Goal: Task Accomplishment & Management: Manage account settings

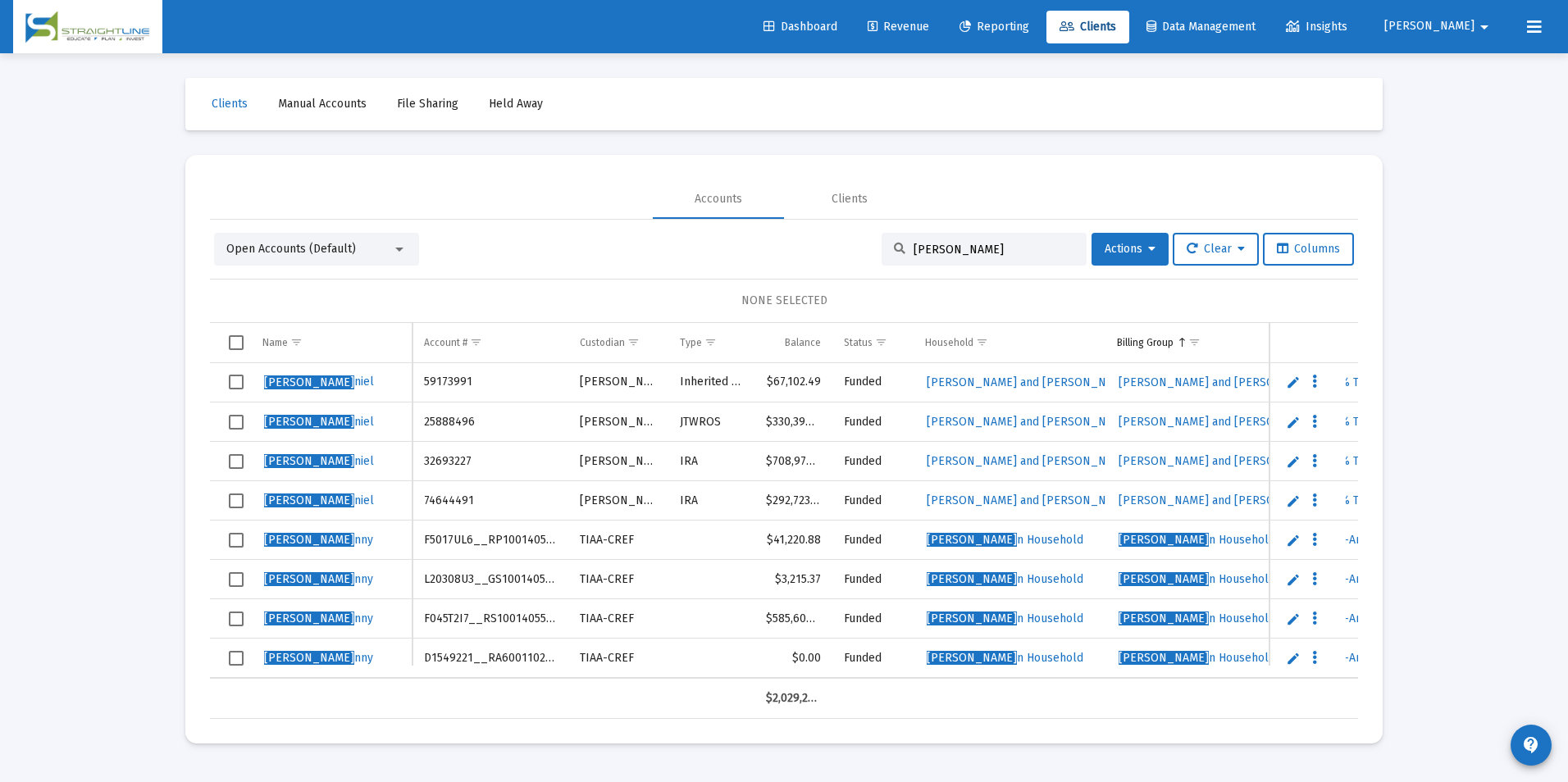
click at [982, 255] on input "[PERSON_NAME]" at bounding box center [993, 249] width 161 height 14
drag, startPoint x: 982, startPoint y: 255, endPoint x: 838, endPoint y: 225, distance: 147.1
click at [838, 225] on div "Open Accounts (Default) [PERSON_NAME] Actions Clear Columns NONE SELECTED Name …" at bounding box center [784, 469] width 1147 height 499
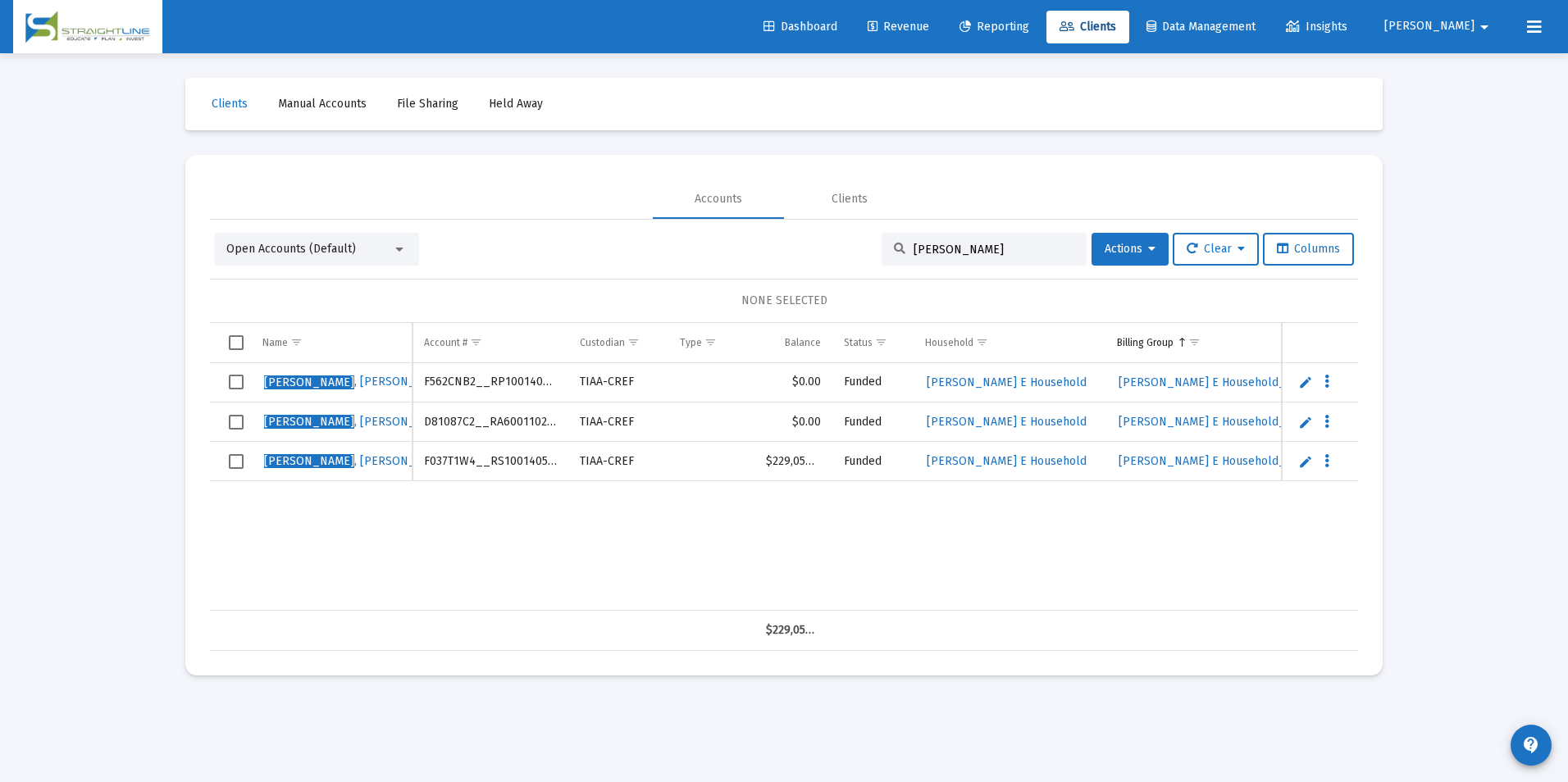
click at [483, 417] on td "D81087C2__RA6001102155" at bounding box center [490, 421] width 156 height 39
copy td "D81087C2__RA6001102155"
click at [990, 246] on input "[PERSON_NAME]" at bounding box center [993, 249] width 161 height 14
drag, startPoint x: 990, startPoint y: 246, endPoint x: 923, endPoint y: 245, distance: 67.0
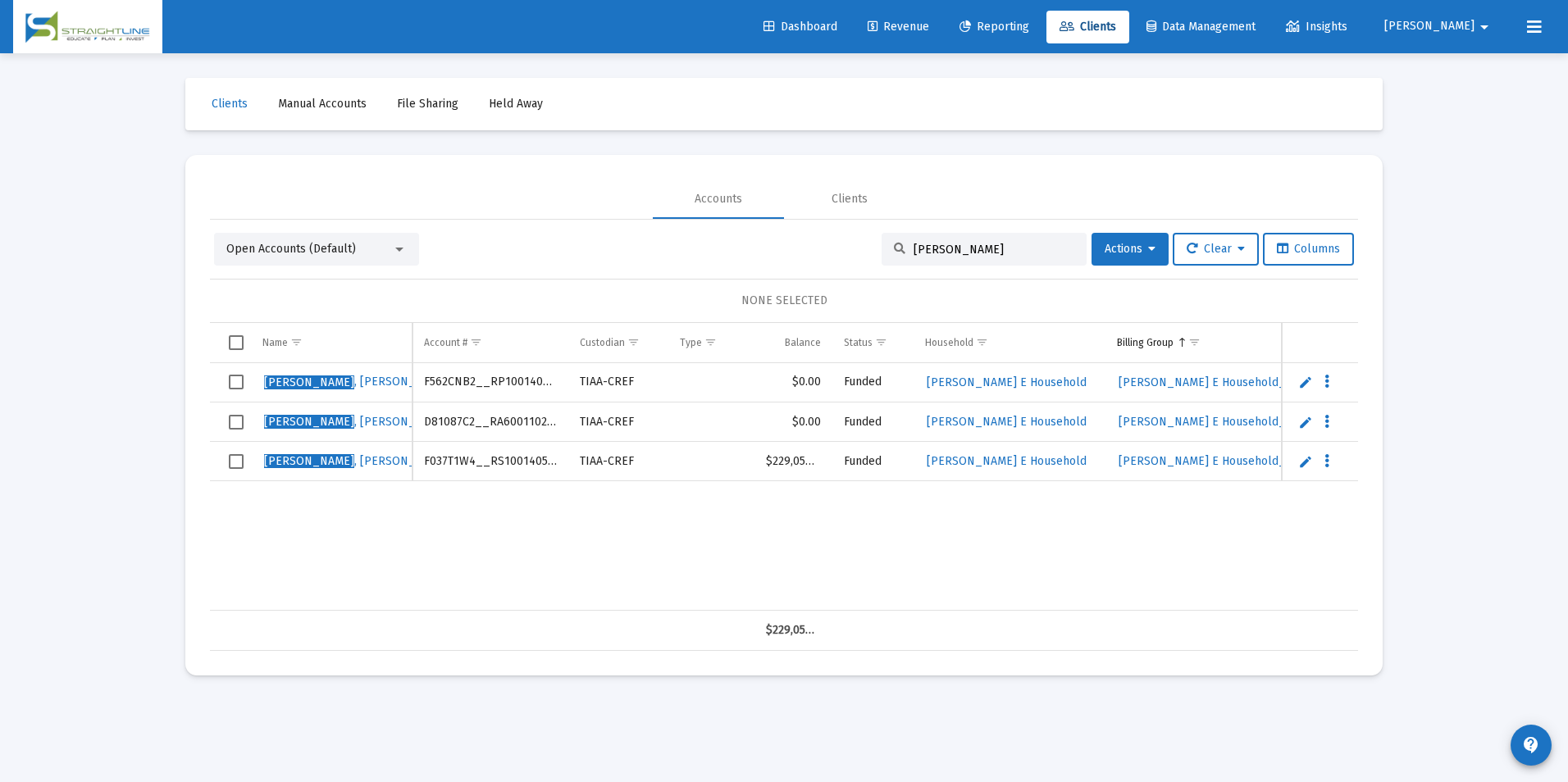
click at [923, 245] on input "[PERSON_NAME]" at bounding box center [993, 249] width 161 height 14
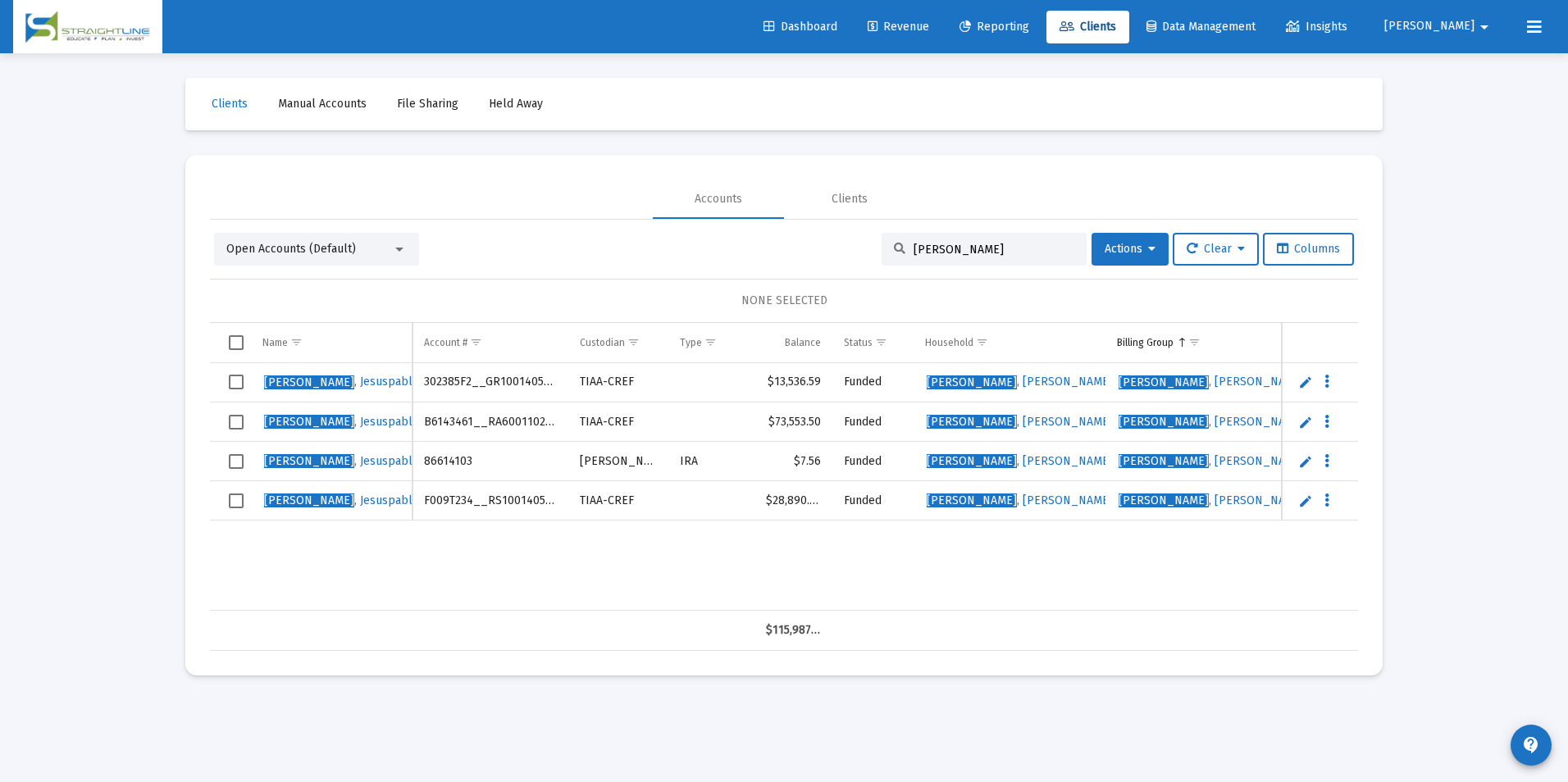
click at [537, 426] on td "B6143461__RA6001102155" at bounding box center [490, 421] width 156 height 39
click at [536, 420] on td "B6143461__RA6001102155" at bounding box center [490, 421] width 156 height 39
copy td "B6143461__RA6001102155"
click at [969, 253] on input "[PERSON_NAME]" at bounding box center [993, 249] width 161 height 14
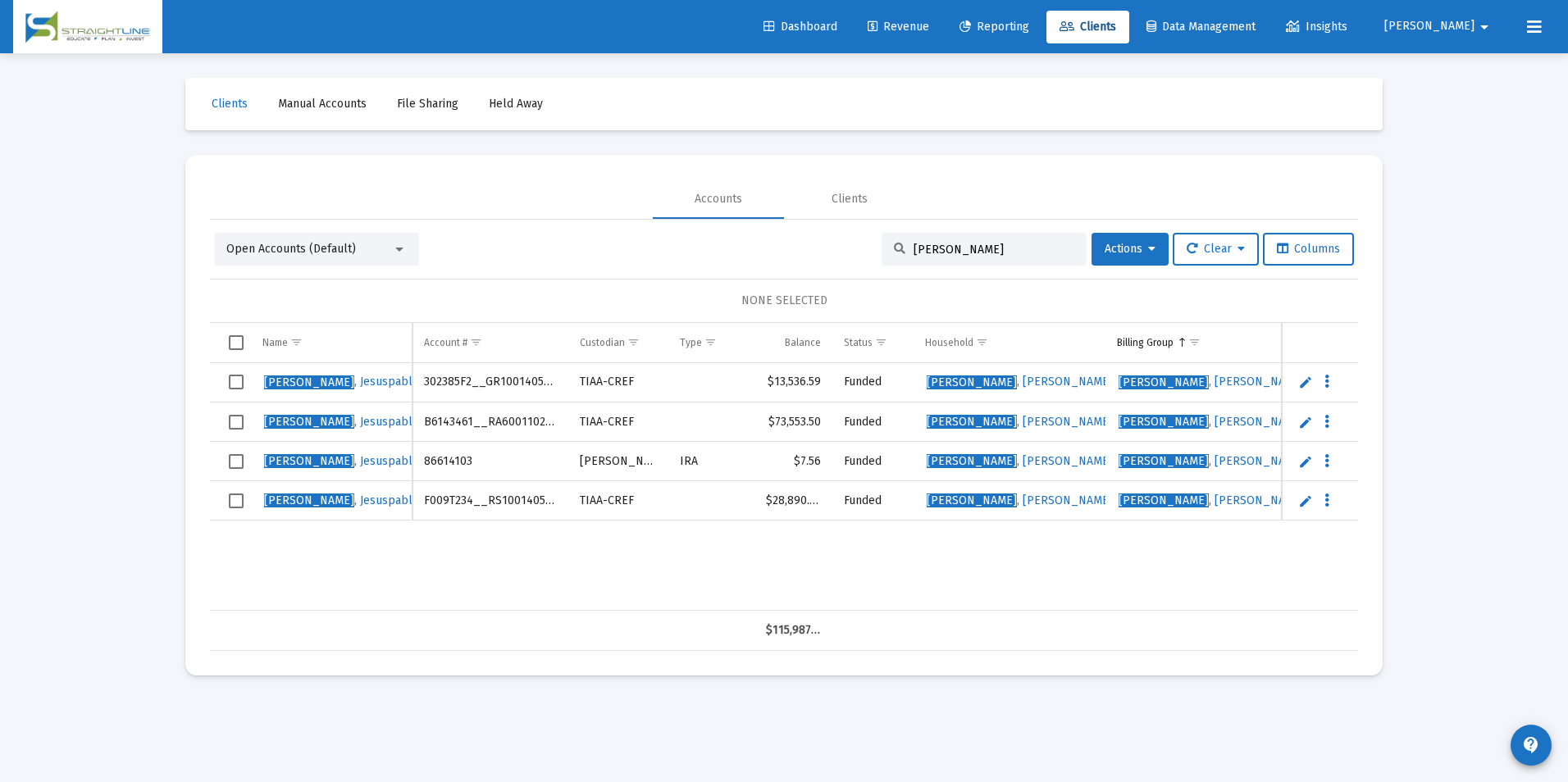
drag, startPoint x: 969, startPoint y: 253, endPoint x: 783, endPoint y: 228, distance: 187.7
click at [783, 228] on div "Open Accounts (Default) [PERSON_NAME] Actions Clear Columns NONE SELECTED Name …" at bounding box center [784, 435] width 1147 height 431
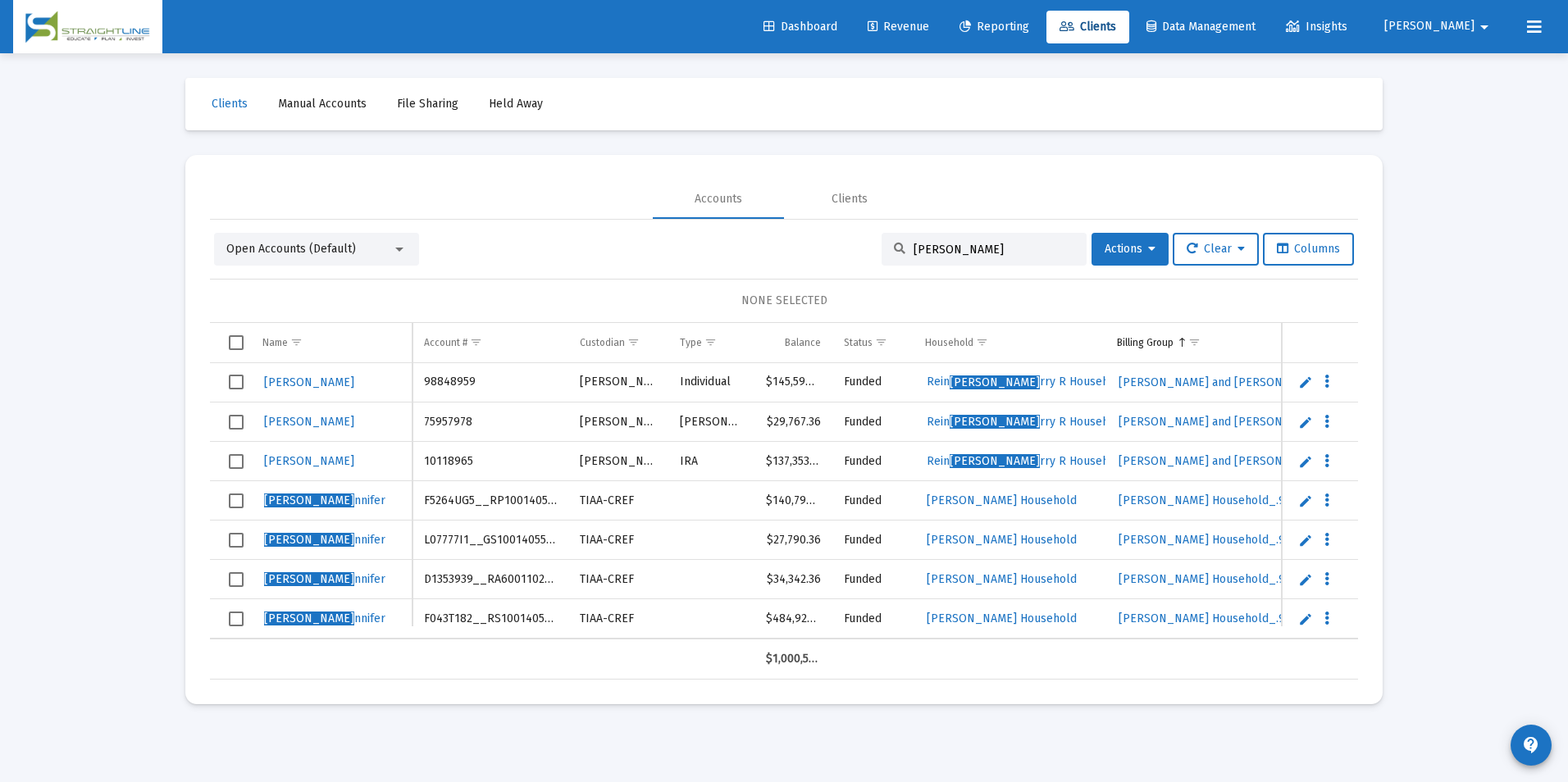
click at [500, 494] on td "F5264UG5__RP1001405553" at bounding box center [490, 500] width 156 height 39
copy td "F5264UG5__RP1001405553"
click at [946, 244] on input "[PERSON_NAME]" at bounding box center [993, 249] width 161 height 14
drag, startPoint x: 946, startPoint y: 244, endPoint x: 795, endPoint y: 230, distance: 151.6
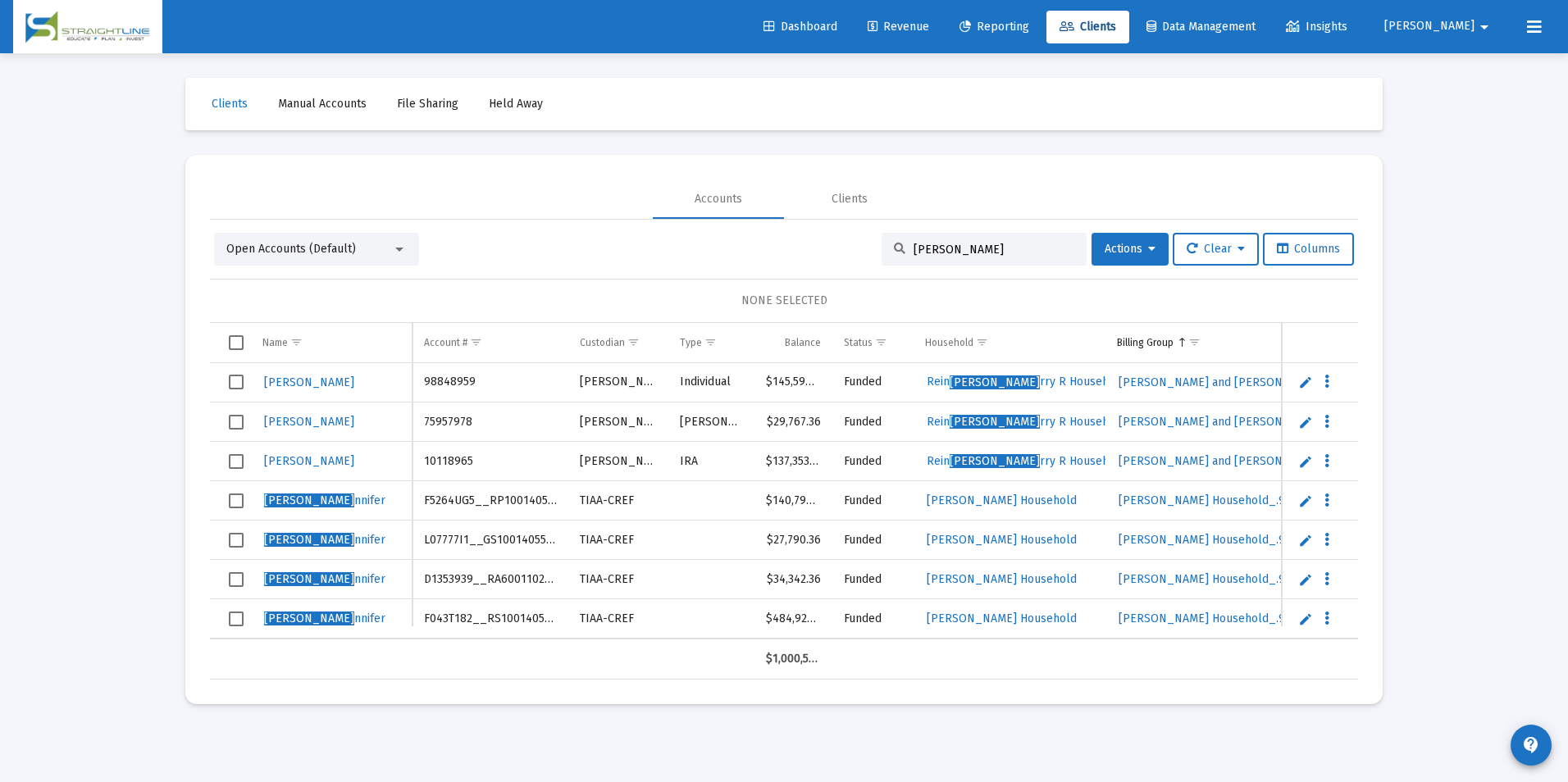
click at [803, 236] on div "Open Accounts (Default) [PERSON_NAME] Actions Clear Columns" at bounding box center [784, 249] width 1140 height 32
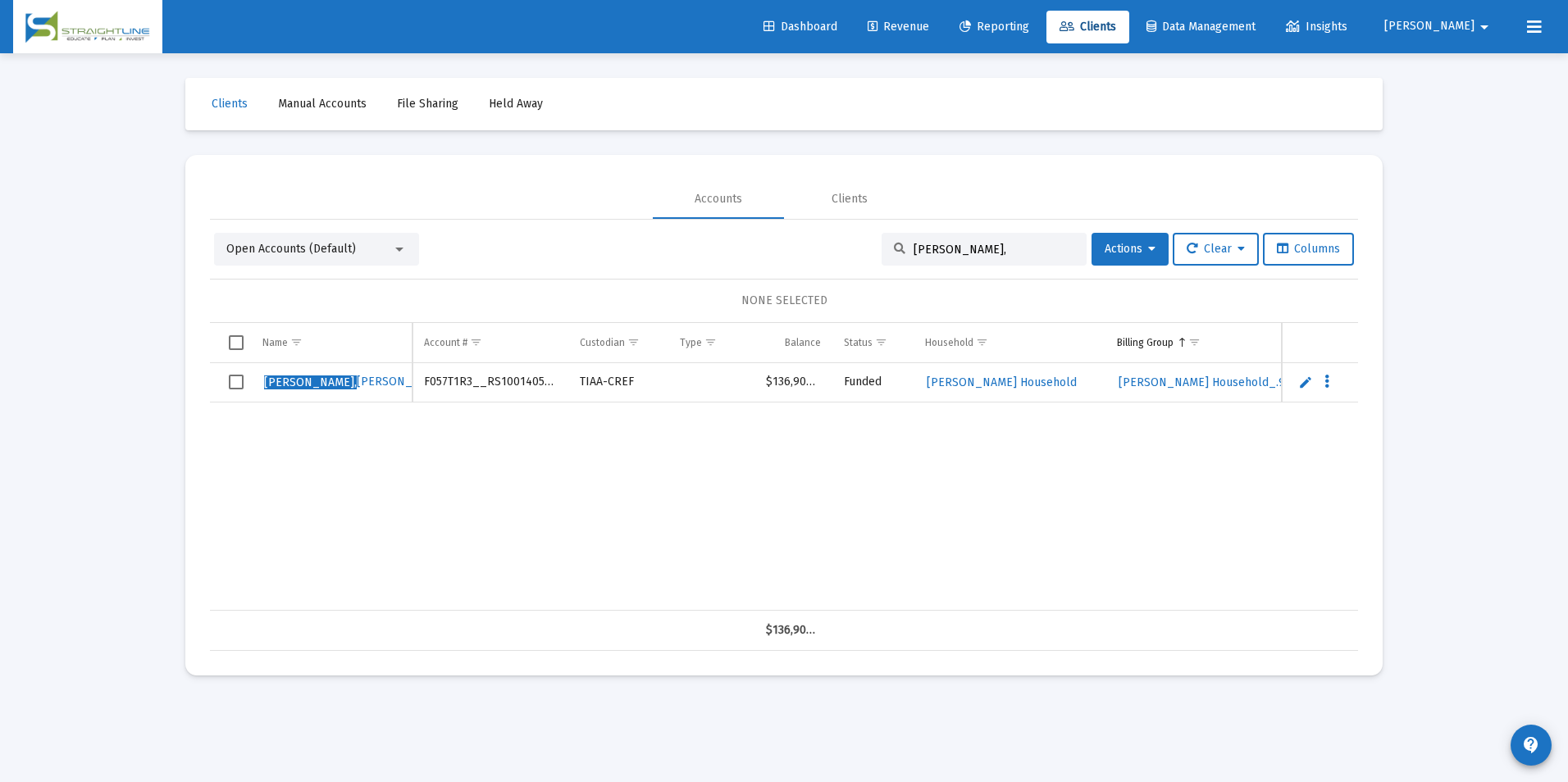
click at [968, 256] on input "[PERSON_NAME]," at bounding box center [993, 249] width 161 height 14
drag, startPoint x: 968, startPoint y: 256, endPoint x: 824, endPoint y: 249, distance: 144.2
click at [824, 249] on div "Open Accounts (Default) [PERSON_NAME], Actions Clear Columns" at bounding box center [784, 249] width 1140 height 32
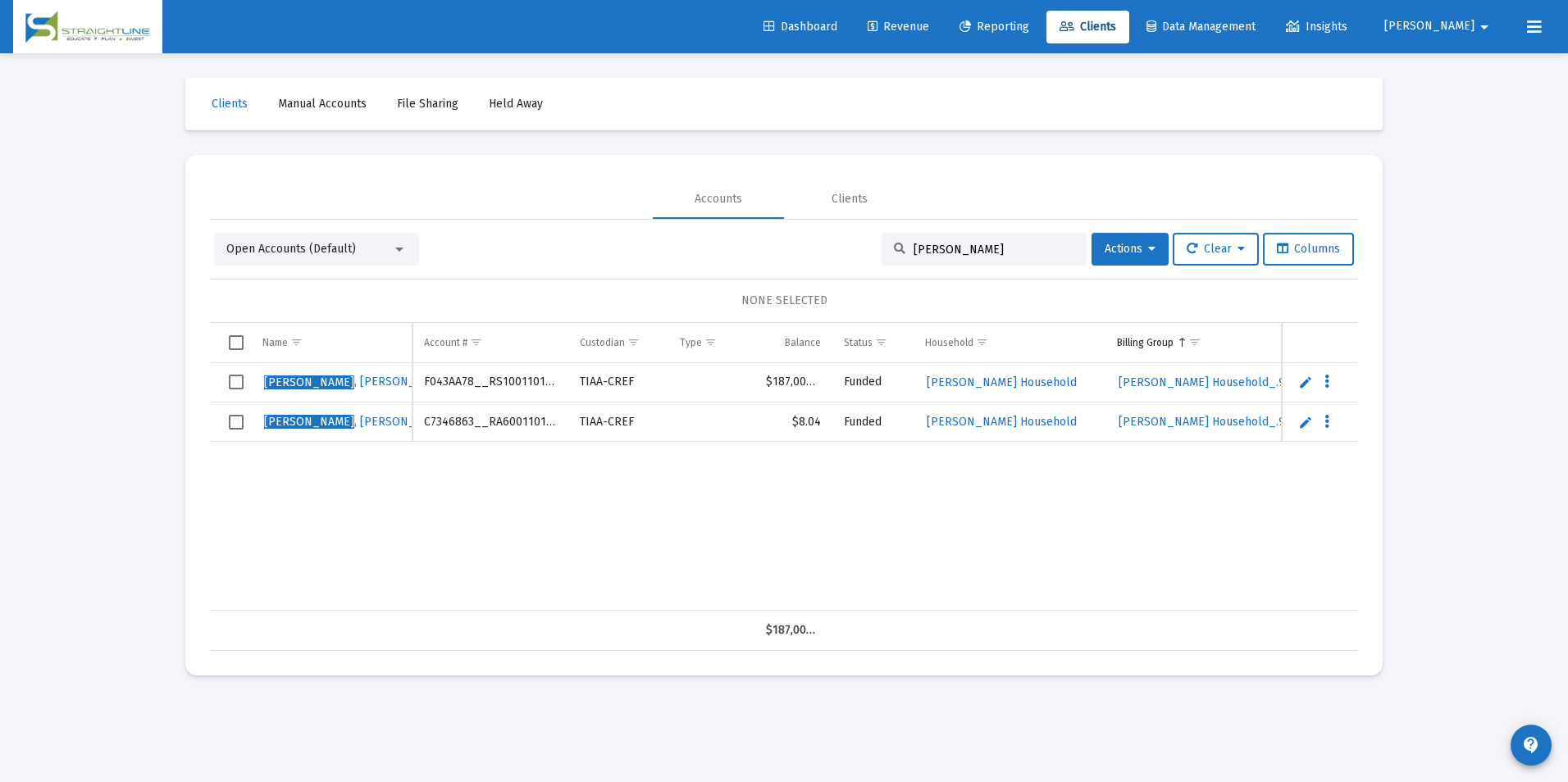
type input "[PERSON_NAME]"
click at [537, 418] on td "C7346863__RA6001101646" at bounding box center [490, 421] width 156 height 39
copy td "C7346863__RA6001101646"
click at [929, 20] on span "Revenue" at bounding box center [898, 27] width 62 height 14
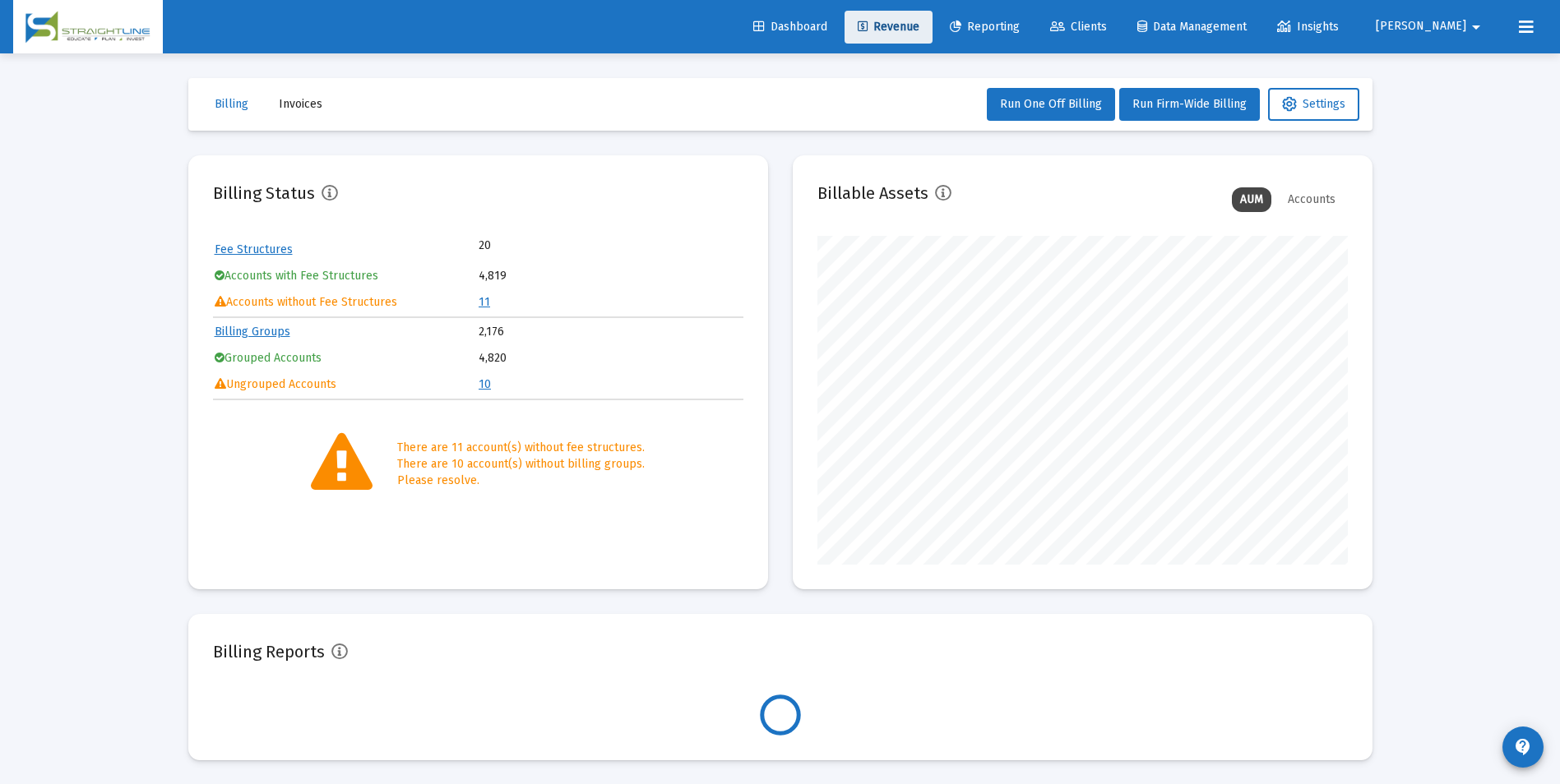
scroll to position [329, 530]
click at [485, 305] on link "11" at bounding box center [484, 301] width 11 height 14
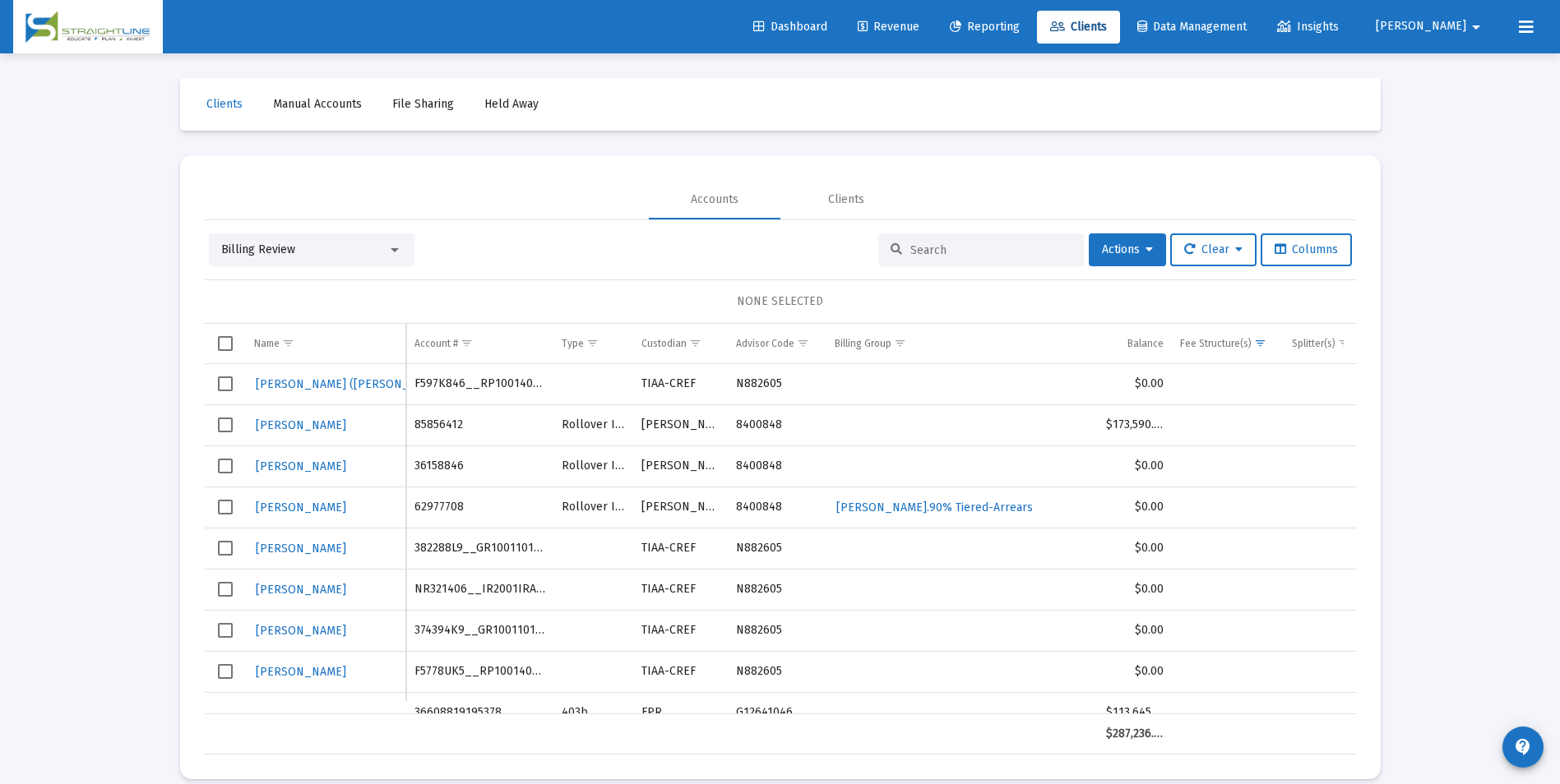
click at [385, 254] on div "Billing Review" at bounding box center [304, 249] width 166 height 16
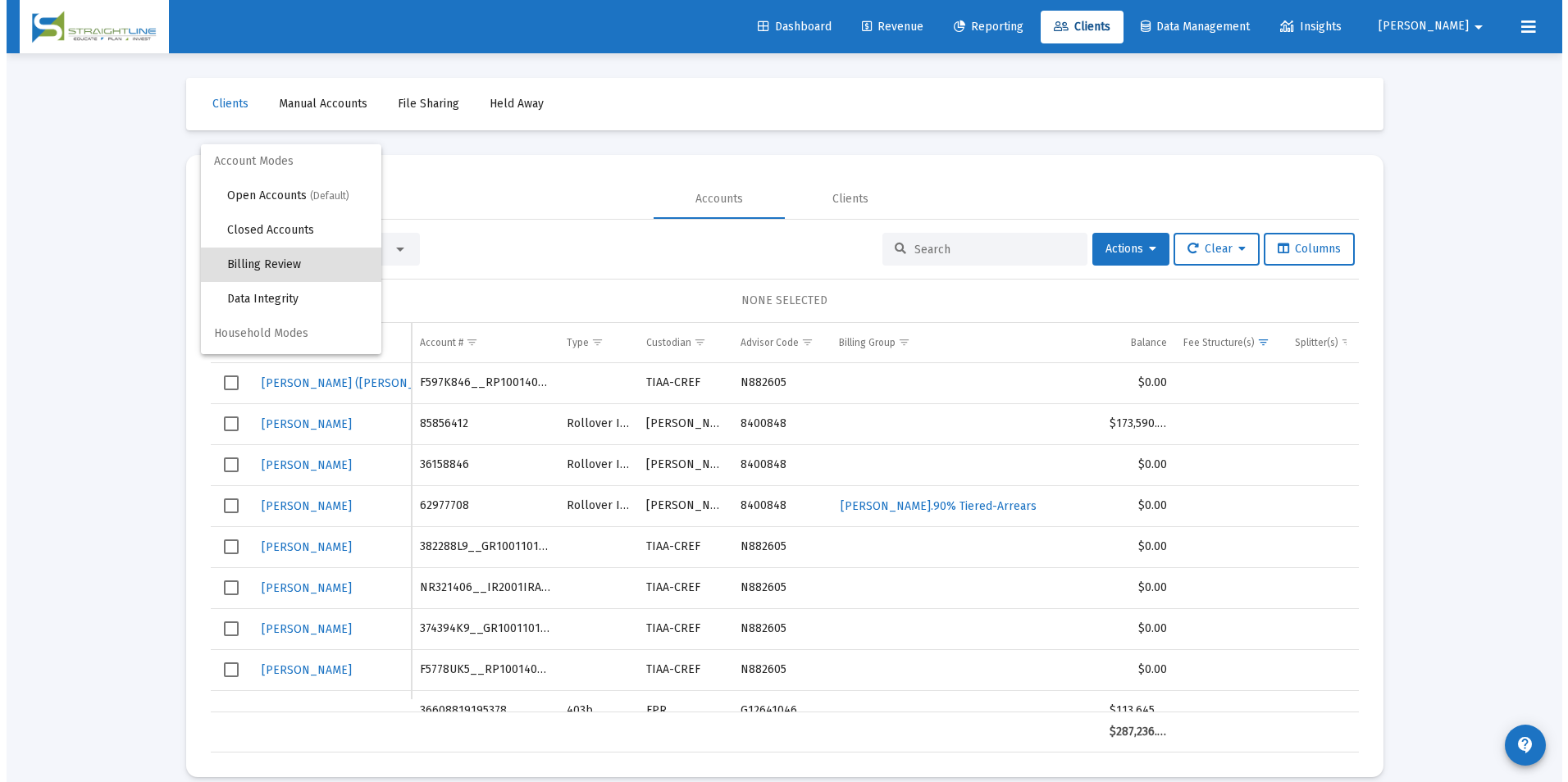
scroll to position [15, 0]
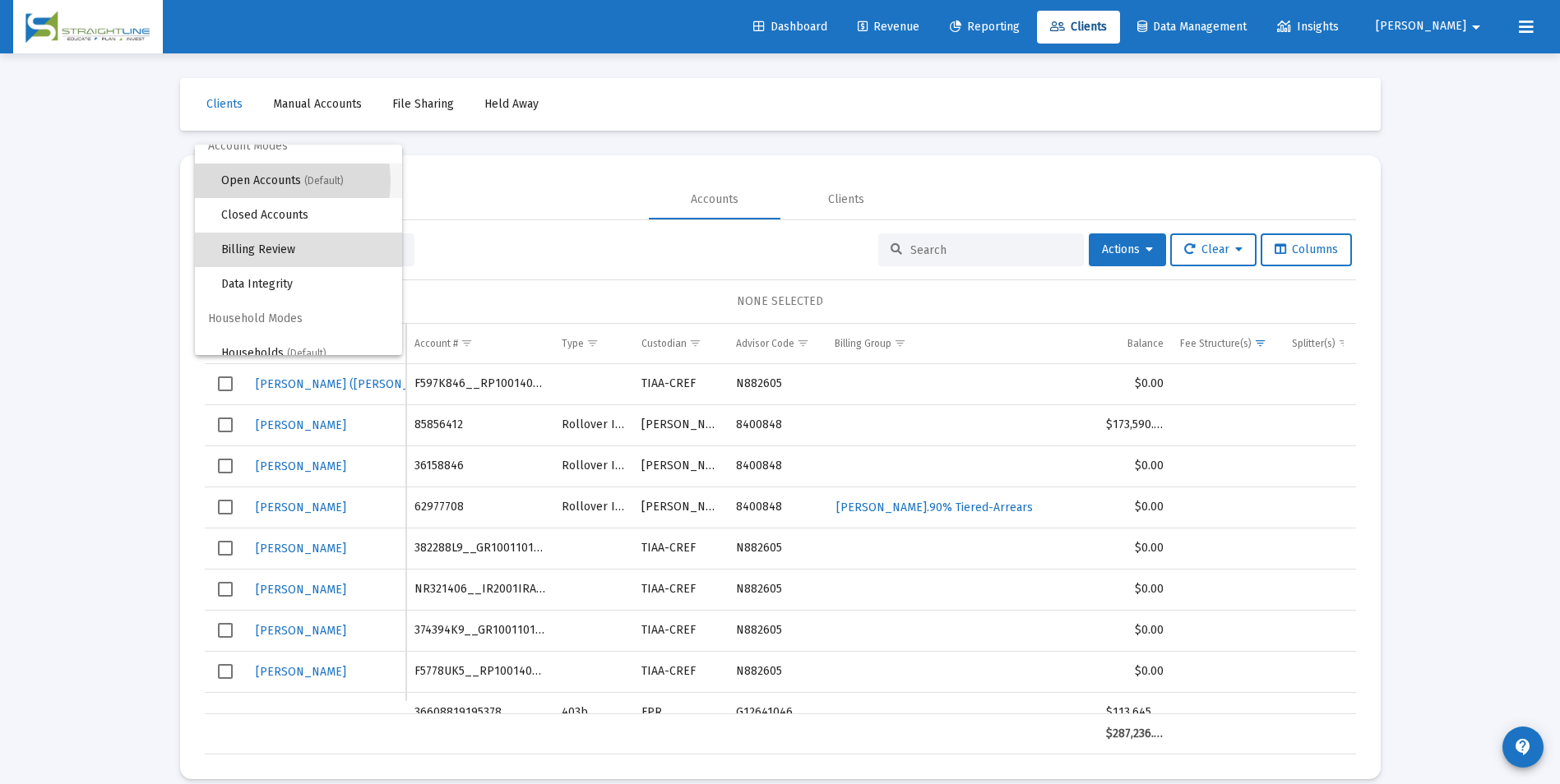
click at [277, 181] on span "Open Accounts (Default)" at bounding box center [305, 180] width 168 height 34
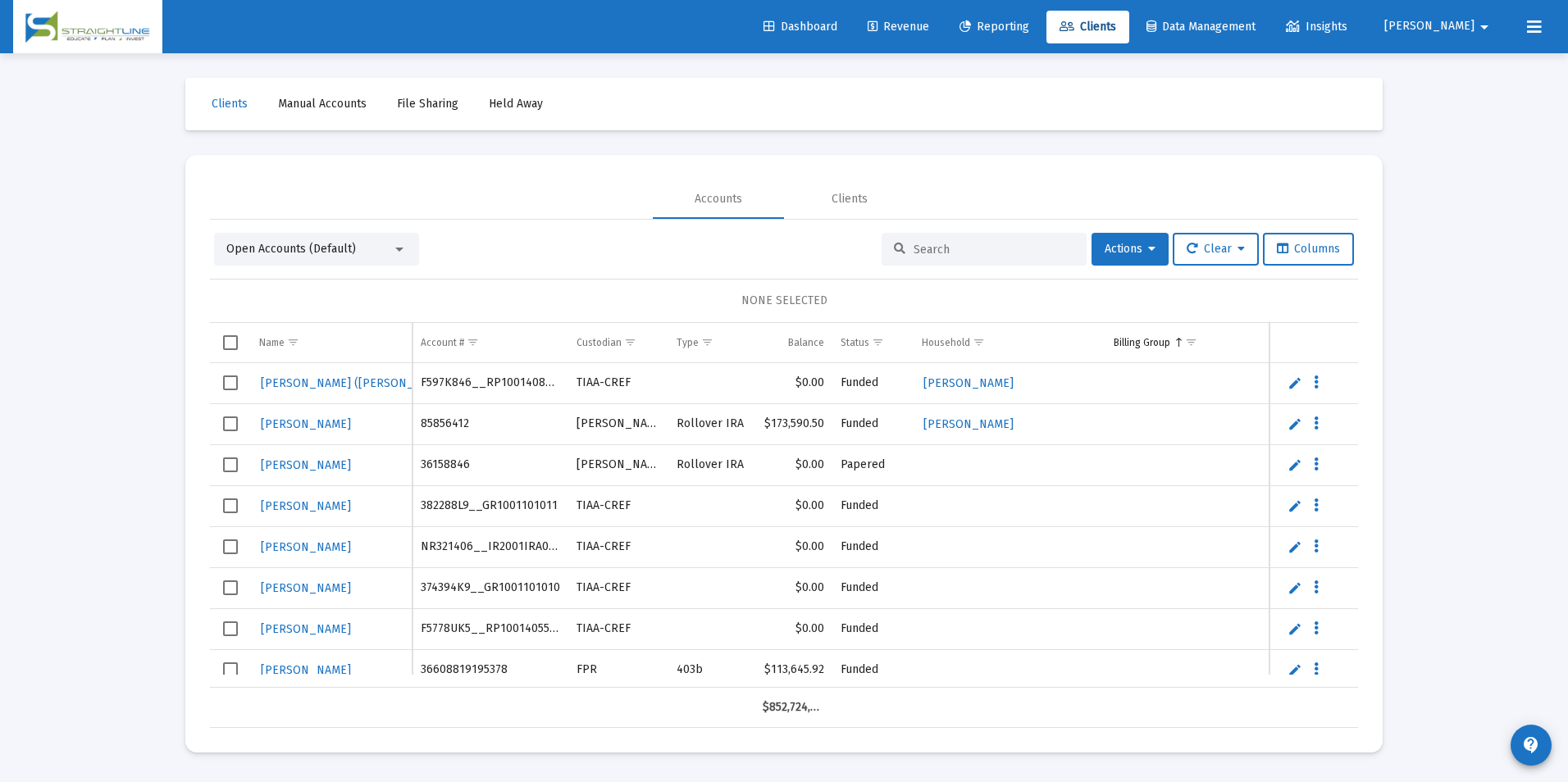
click at [937, 243] on input at bounding box center [993, 249] width 161 height 14
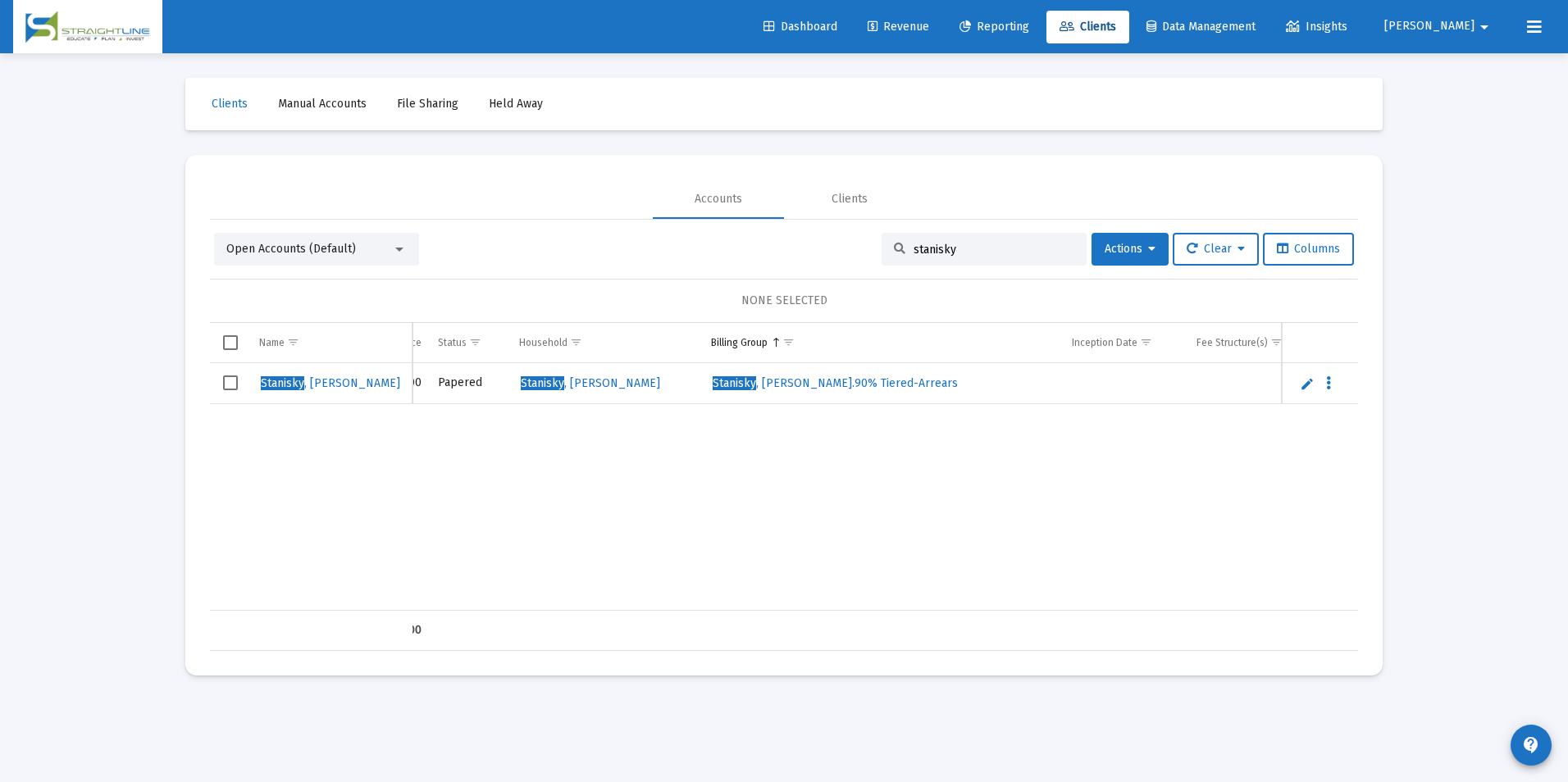
scroll to position [0, 0]
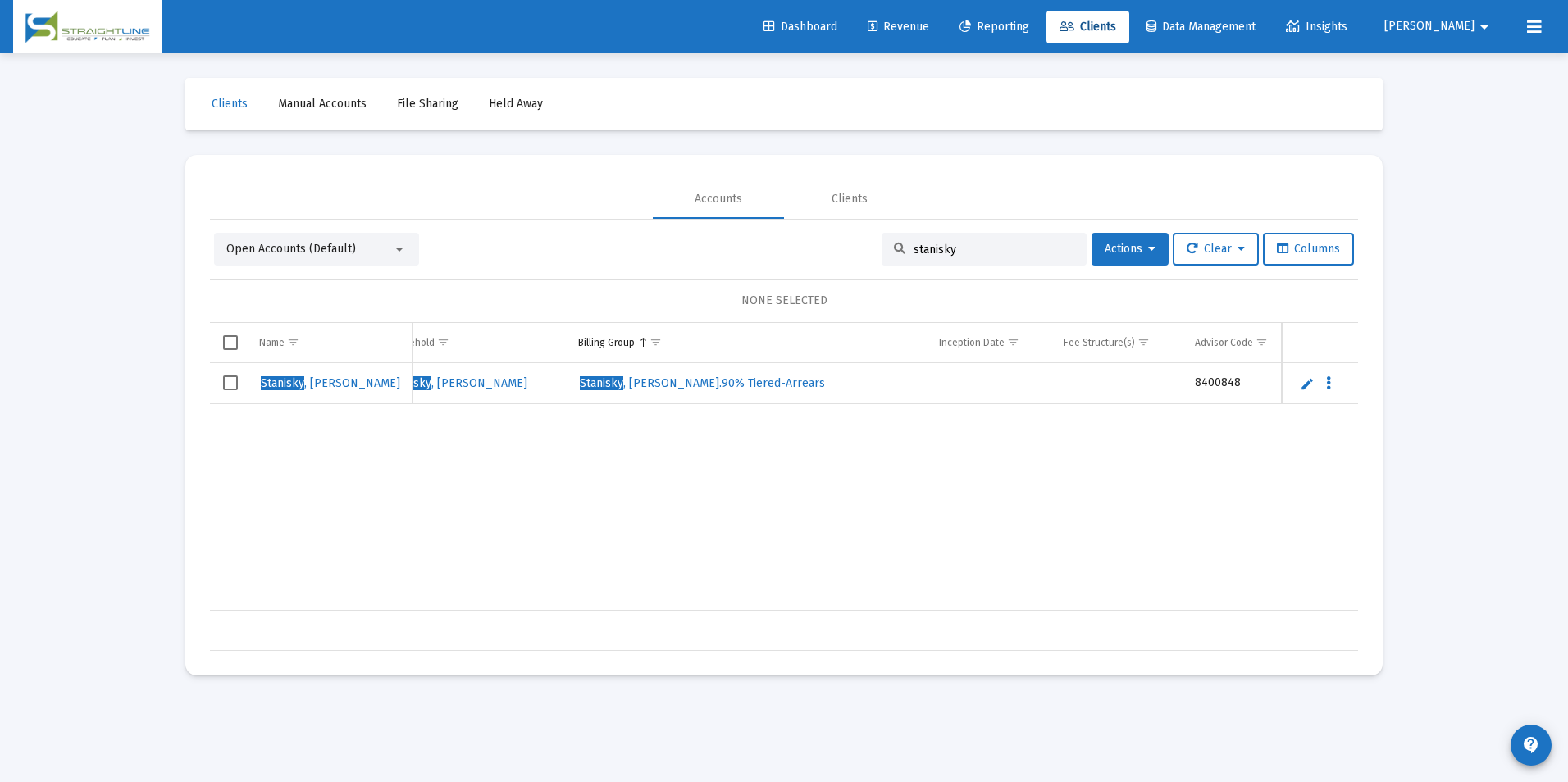
type input "stanisky"
click at [236, 383] on span "Select row" at bounding box center [230, 383] width 15 height 15
click at [1150, 240] on button "Actions" at bounding box center [1129, 249] width 77 height 32
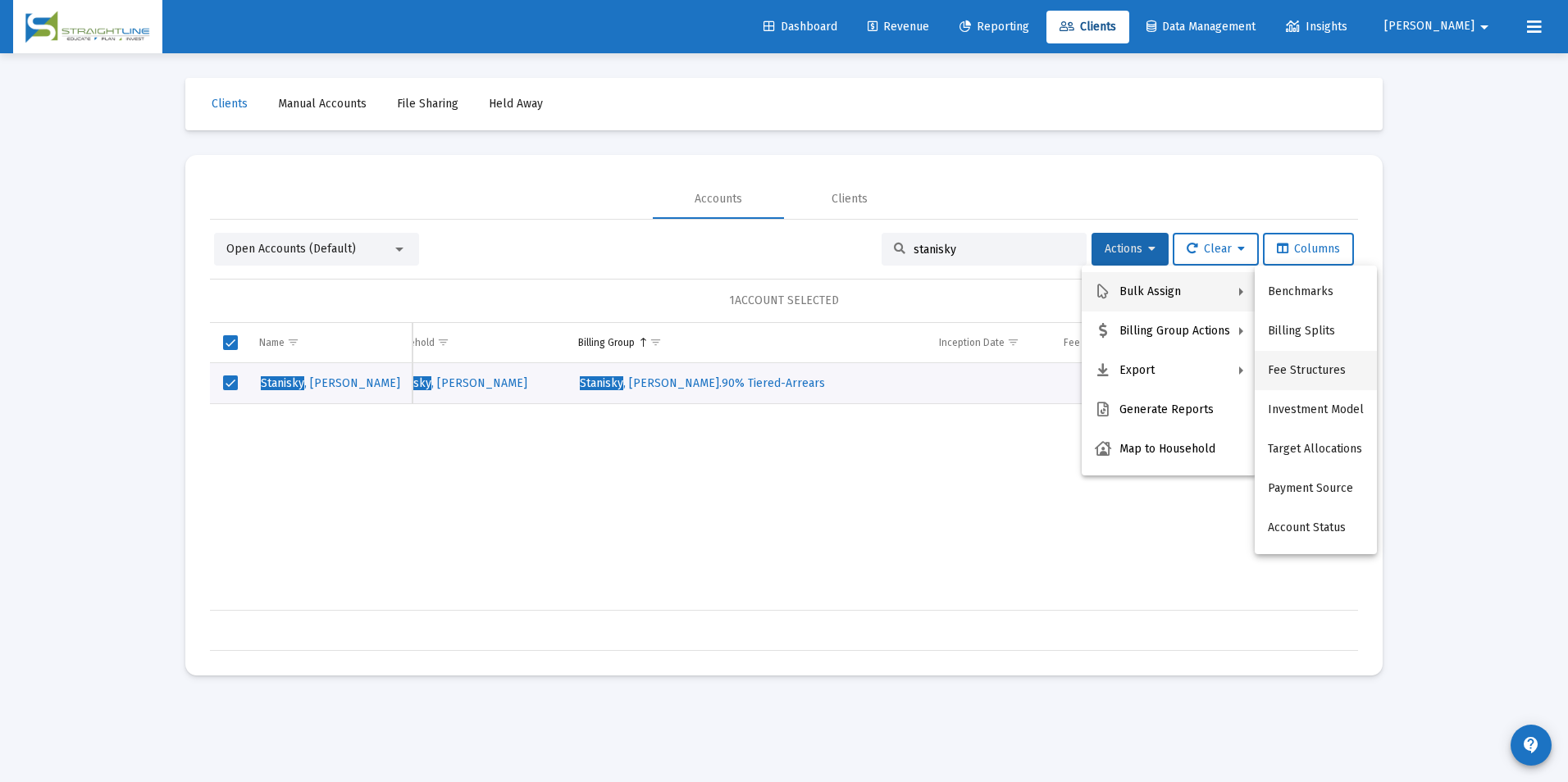
click at [1293, 374] on button "Fee Structures" at bounding box center [1315, 370] width 122 height 39
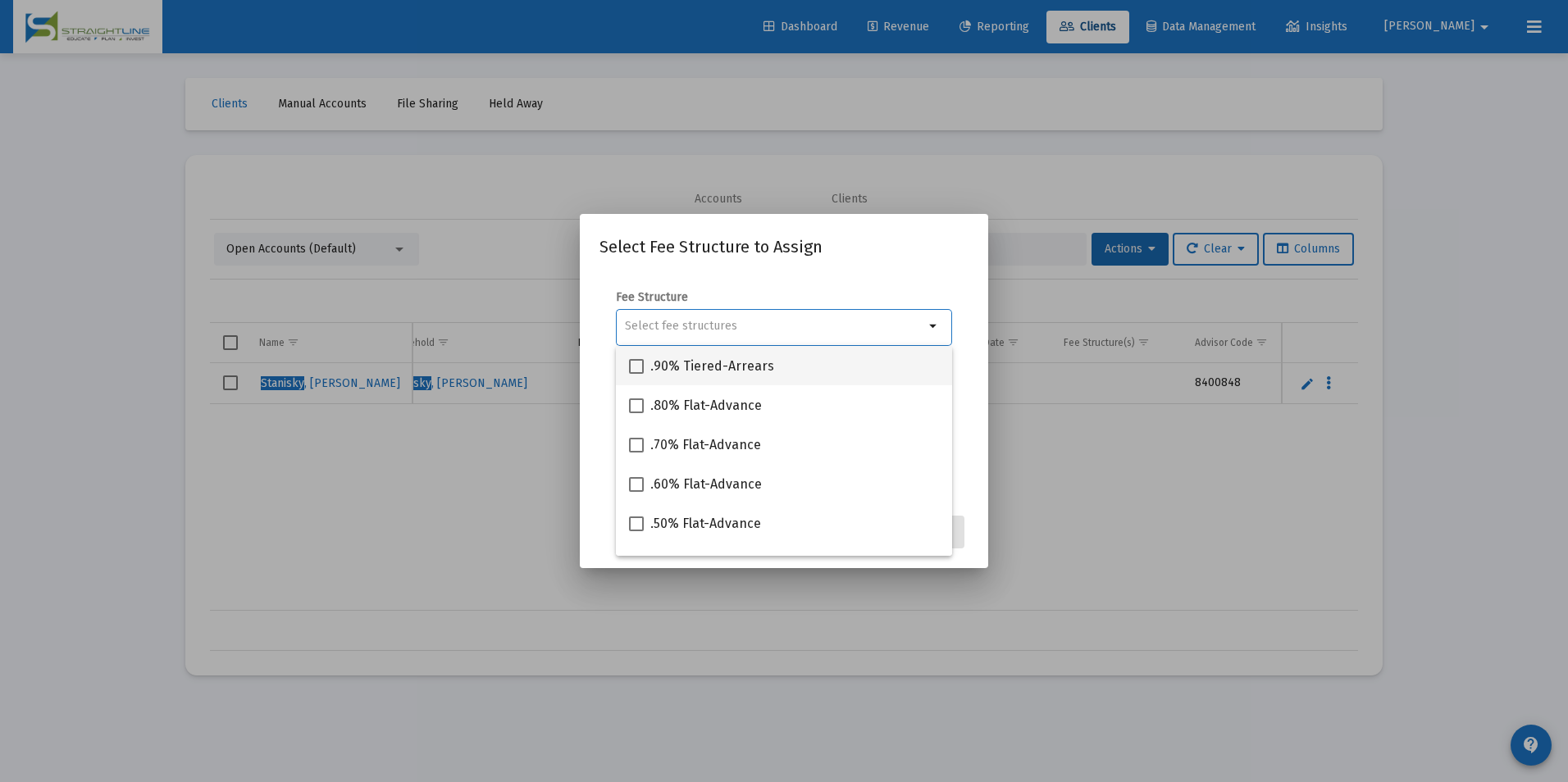
click at [757, 377] on mat-checkbox ".90% Tiered-Arrears" at bounding box center [701, 365] width 146 height 39
click at [639, 364] on span at bounding box center [637, 366] width 15 height 15
click at [637, 374] on input ".90% Tiered-Arrears" at bounding box center [636, 374] width 1 height 1
checkbox input "true"
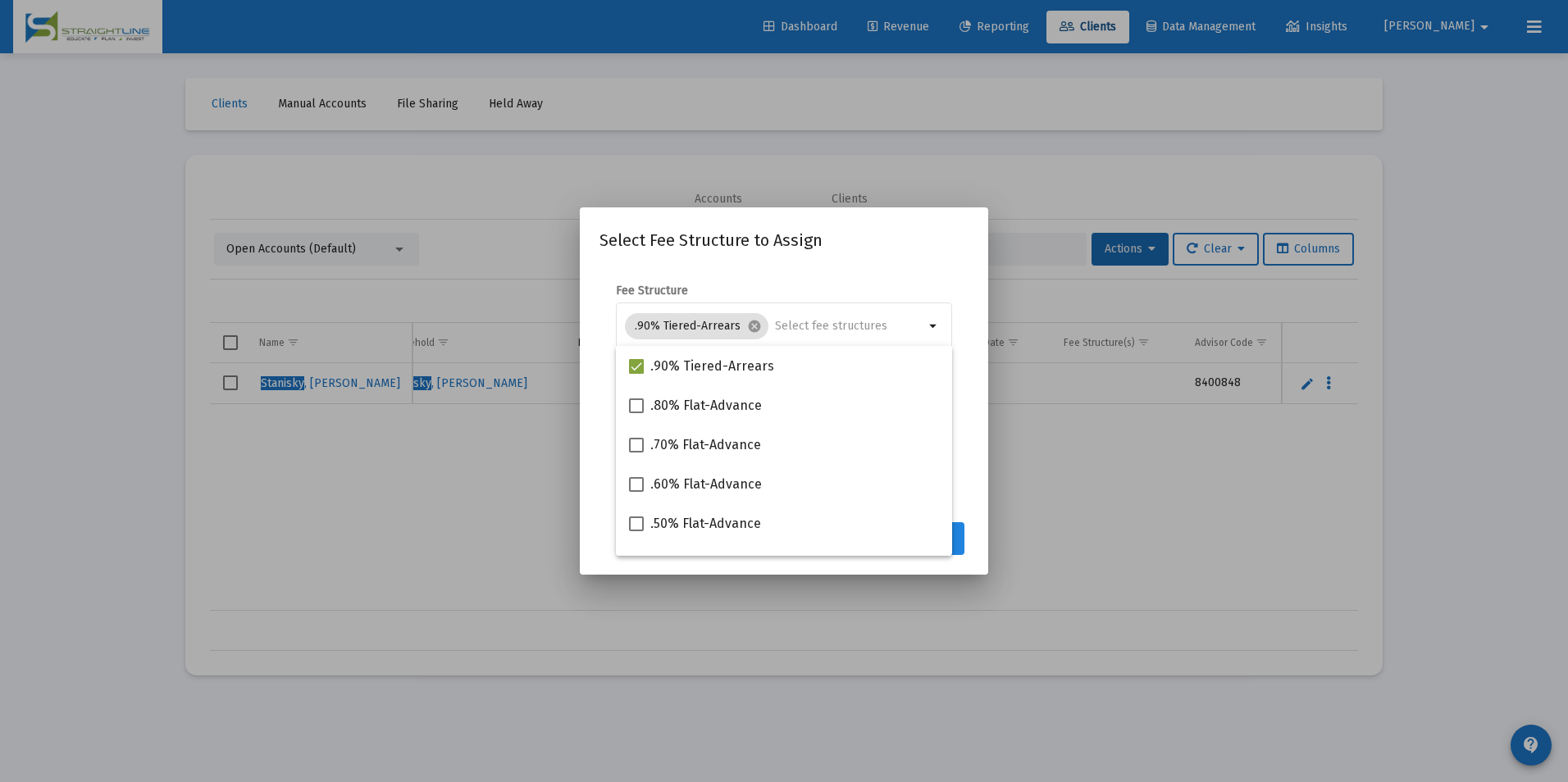
click at [961, 537] on button "Assign" at bounding box center [933, 538] width 60 height 32
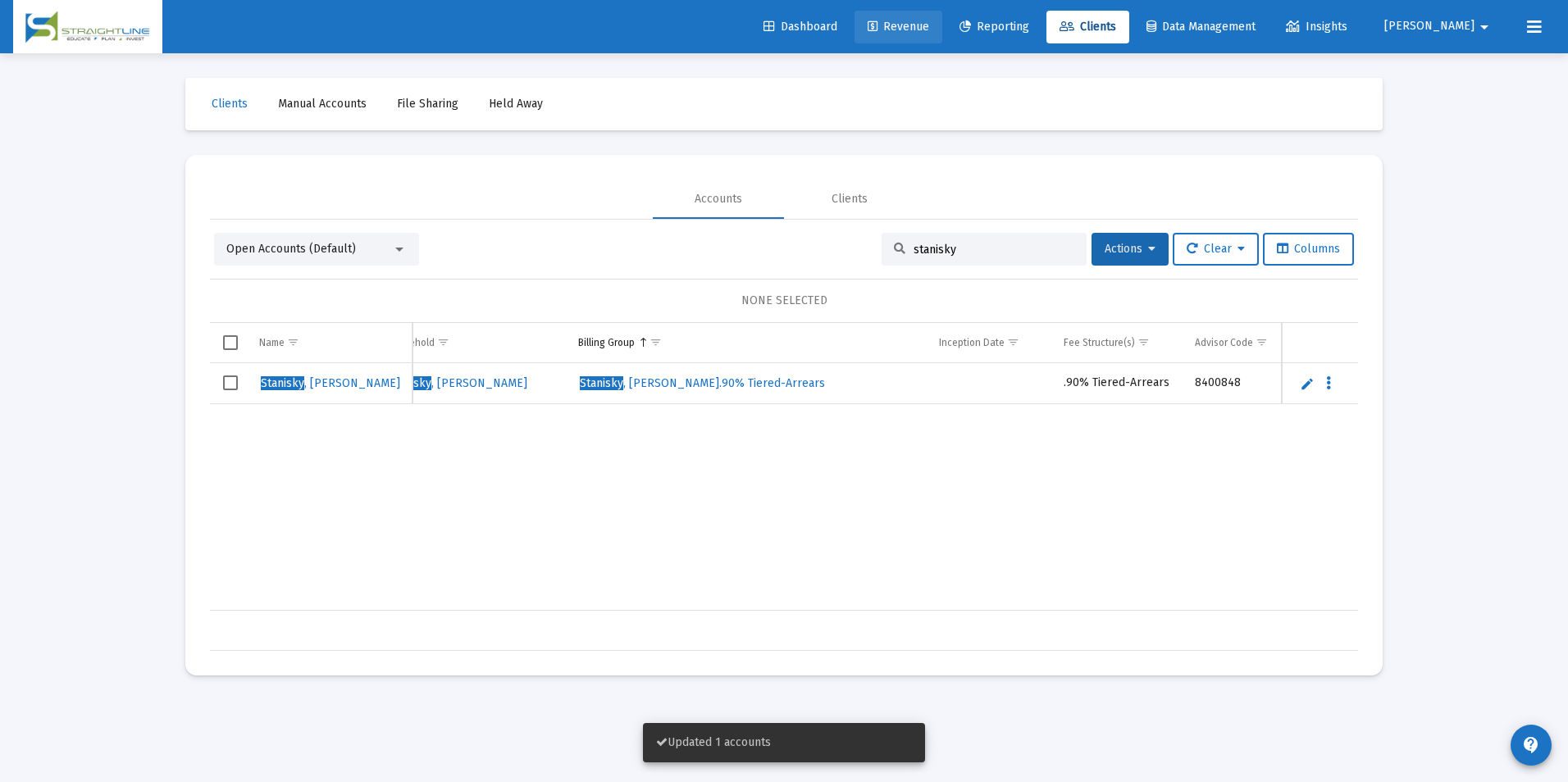
click at [942, 14] on link "Revenue" at bounding box center [898, 27] width 88 height 32
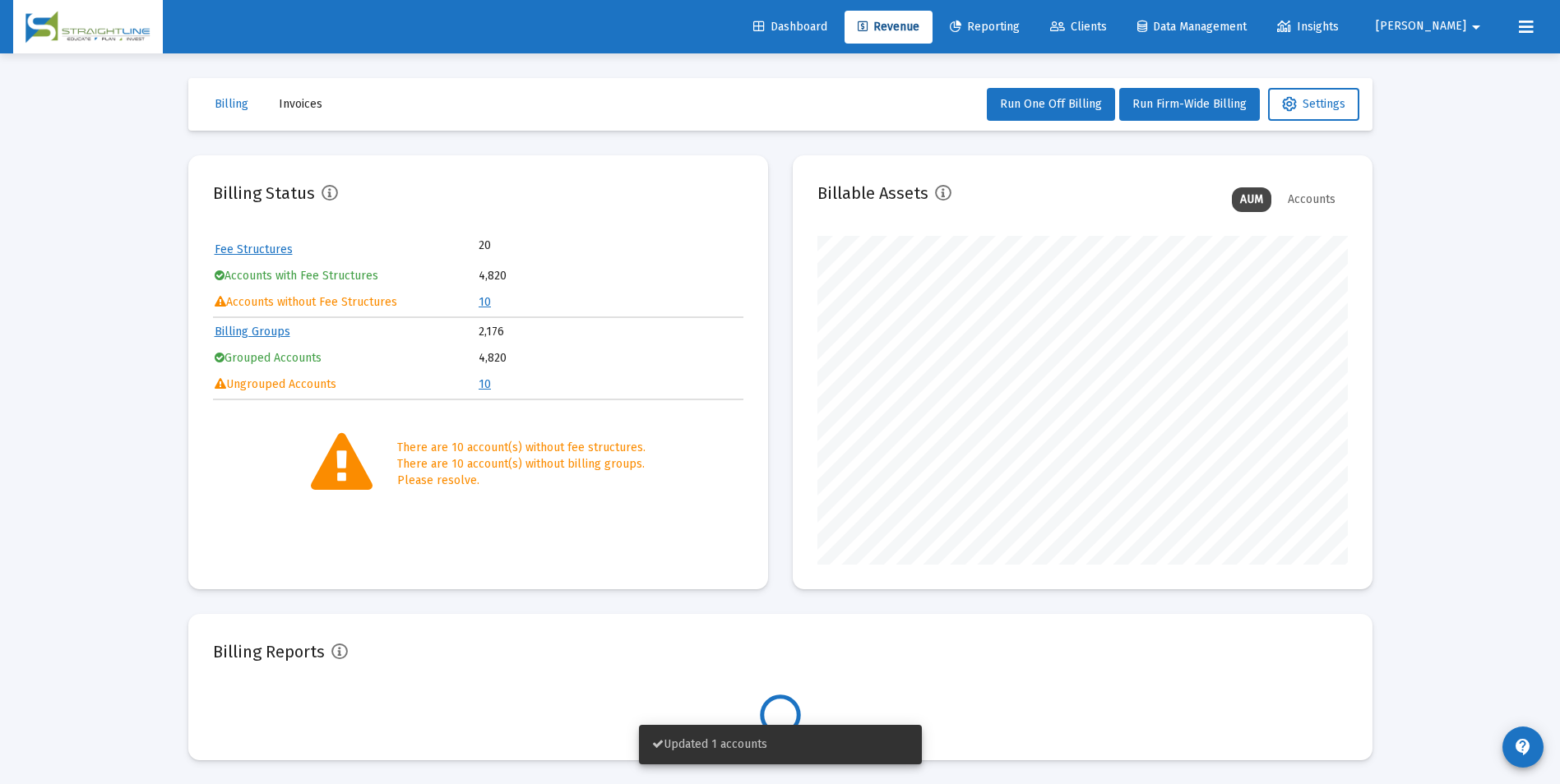
click at [489, 304] on link "10" at bounding box center [484, 301] width 12 height 14
